Goal: Navigation & Orientation: Find specific page/section

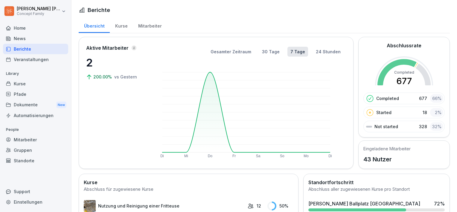
click at [121, 27] on div "Kurse" at bounding box center [121, 25] width 23 height 15
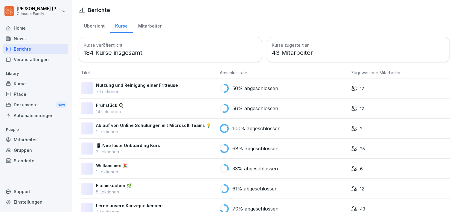
click at [121, 27] on div "Kurse" at bounding box center [121, 25] width 23 height 15
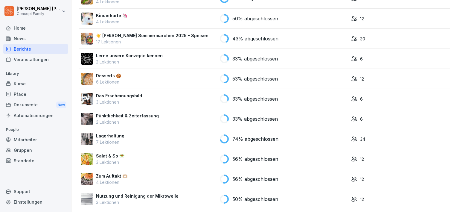
scroll to position [150, 0]
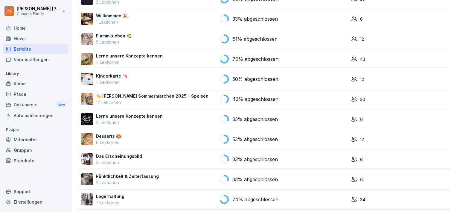
click at [37, 83] on div "Kurse" at bounding box center [35, 83] width 65 height 10
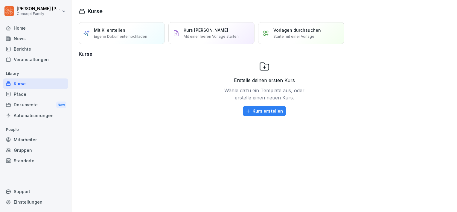
click at [37, 83] on div "Kurse" at bounding box center [35, 83] width 65 height 10
click at [25, 142] on div "Mitarbeiter" at bounding box center [35, 139] width 65 height 10
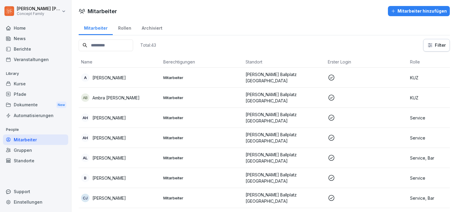
click at [34, 49] on div "Berichte" at bounding box center [35, 49] width 65 height 10
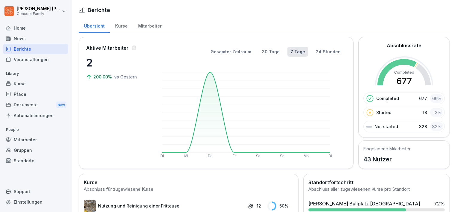
click at [143, 28] on div "Mitarbeiter" at bounding box center [150, 25] width 34 height 15
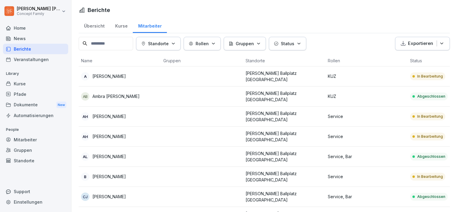
click at [124, 29] on div "Kurse" at bounding box center [121, 25] width 23 height 15
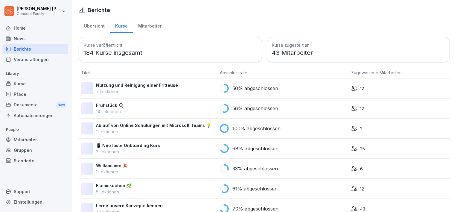
click at [120, 25] on div "Kurse" at bounding box center [121, 25] width 23 height 15
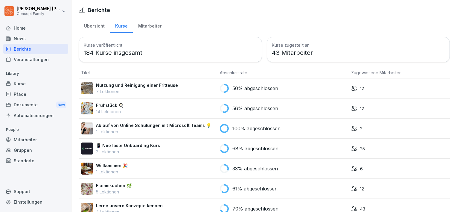
click at [360, 82] on td "12" at bounding box center [399, 88] width 101 height 20
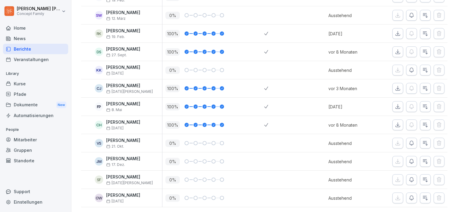
scroll to position [135, 0]
click at [409, 140] on icon "button" at bounding box center [412, 143] width 6 height 6
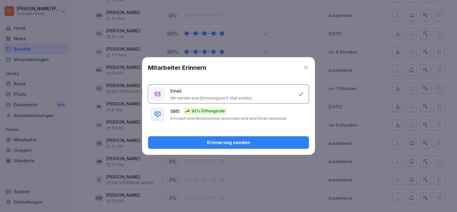
click at [229, 111] on div "SMS 92% Öffnungsrate Erfordert eine Mobilnummer, ansonsten wird eine Email vers…" at bounding box center [230, 114] width 121 height 13
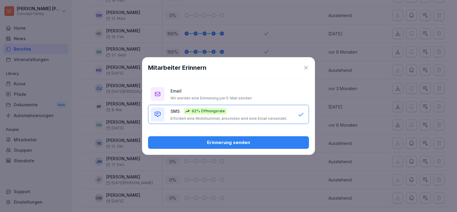
click at [235, 144] on div "Erinnerung senden" at bounding box center [228, 142] width 151 height 7
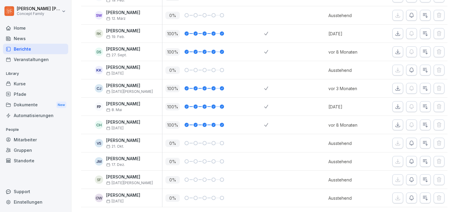
click at [409, 177] on icon "button" at bounding box center [411, 179] width 4 height 4
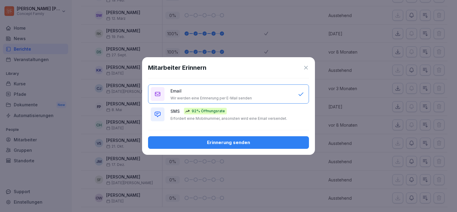
click at [242, 115] on div "SMS 92% Öffnungsrate Erfordert eine Mobilnummer, ansonsten wird eine Email vers…" at bounding box center [230, 114] width 121 height 13
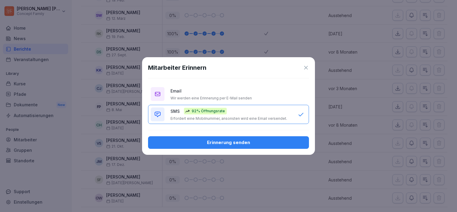
click at [234, 140] on div "Erinnerung senden" at bounding box center [228, 142] width 151 height 7
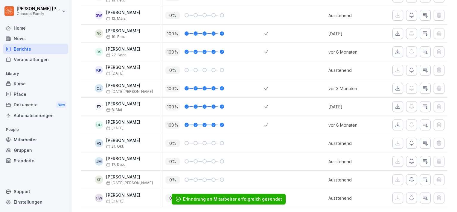
scroll to position [0, 0]
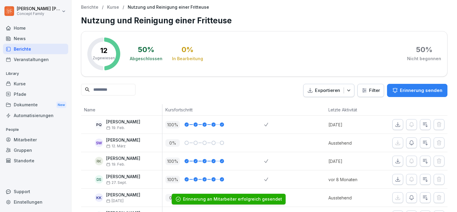
drag, startPoint x: 158, startPoint y: 2, endPoint x: 154, endPoint y: 7, distance: 6.8
click at [158, 2] on div "Berichte / Kurse / Nutzung und Reinigung einer Fritteuse Nutzung und Reinigung …" at bounding box center [264, 169] width 386 height 339
click at [116, 7] on p "Kurse" at bounding box center [113, 7] width 12 height 5
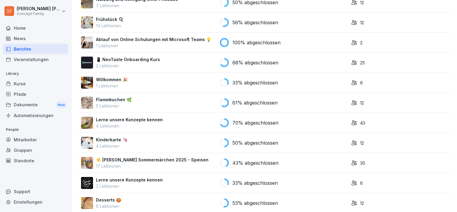
scroll to position [90, 0]
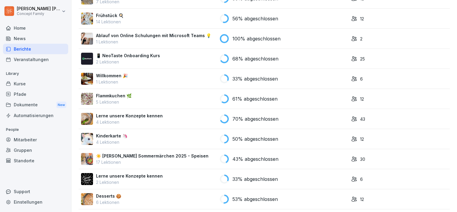
click at [353, 98] on icon at bounding box center [354, 99] width 6 height 6
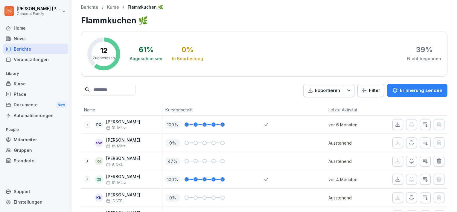
click at [108, 5] on p "Kurse" at bounding box center [113, 7] width 12 height 5
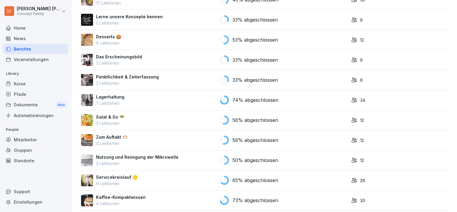
scroll to position [269, 0]
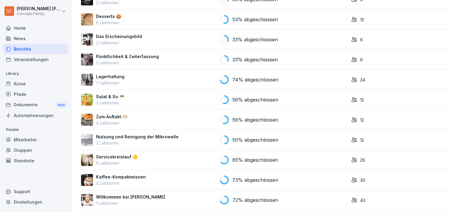
click at [254, 57] on p "33% abgeschlossen" at bounding box center [254, 59] width 45 height 7
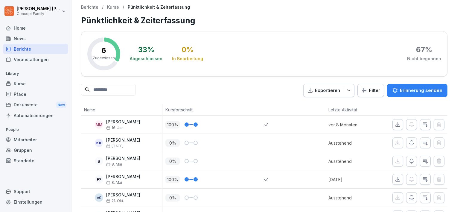
click at [30, 50] on div "Berichte" at bounding box center [35, 49] width 65 height 10
click at [22, 31] on div "Home" at bounding box center [35, 28] width 65 height 10
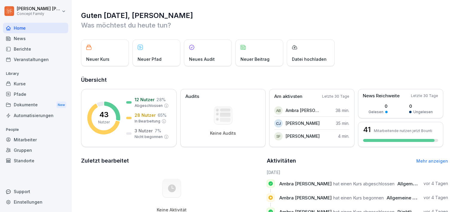
click at [111, 54] on div "Neuer Kurs" at bounding box center [105, 52] width 48 height 27
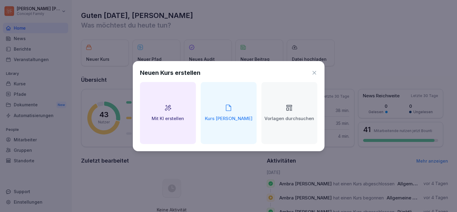
click at [314, 69] on div "Neuen Kurs erstellen" at bounding box center [228, 72] width 177 height 9
click at [313, 71] on icon at bounding box center [314, 73] width 6 height 6
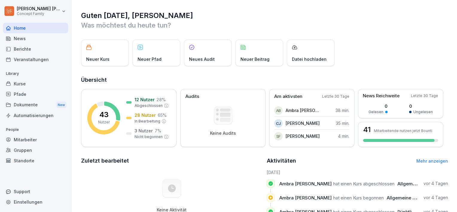
click at [30, 93] on div "Pfade" at bounding box center [35, 94] width 65 height 10
